Goal: Check status

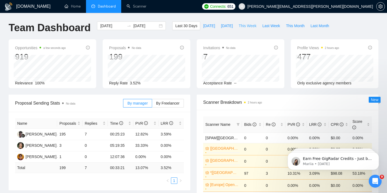
click at [249, 26] on span "This Week" at bounding box center [248, 26] width 18 height 6
type input "[DATE]"
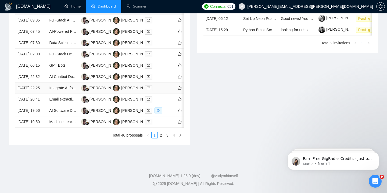
scroll to position [266, 0]
click at [160, 138] on link "2" at bounding box center [161, 135] width 6 height 6
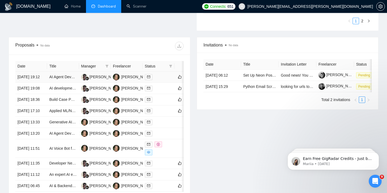
click at [165, 79] on div at bounding box center [158, 77] width 27 height 6
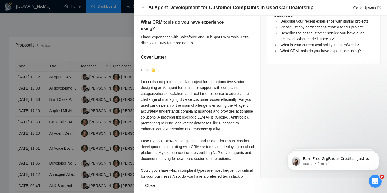
scroll to position [311, 0]
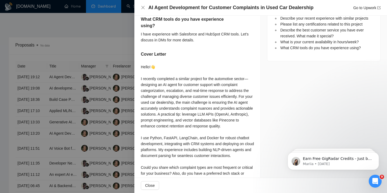
click at [101, 118] on div at bounding box center [193, 96] width 387 height 193
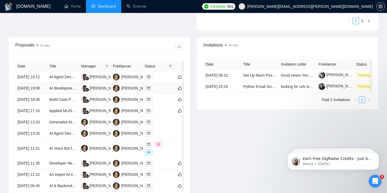
click at [162, 91] on div at bounding box center [158, 88] width 27 height 6
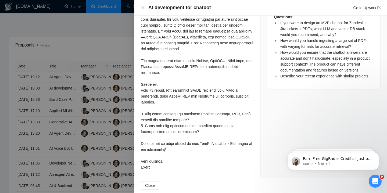
scroll to position [427, 0]
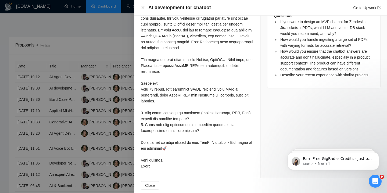
click at [104, 106] on div at bounding box center [193, 96] width 387 height 193
